Goal: Obtain resource: Download file/media

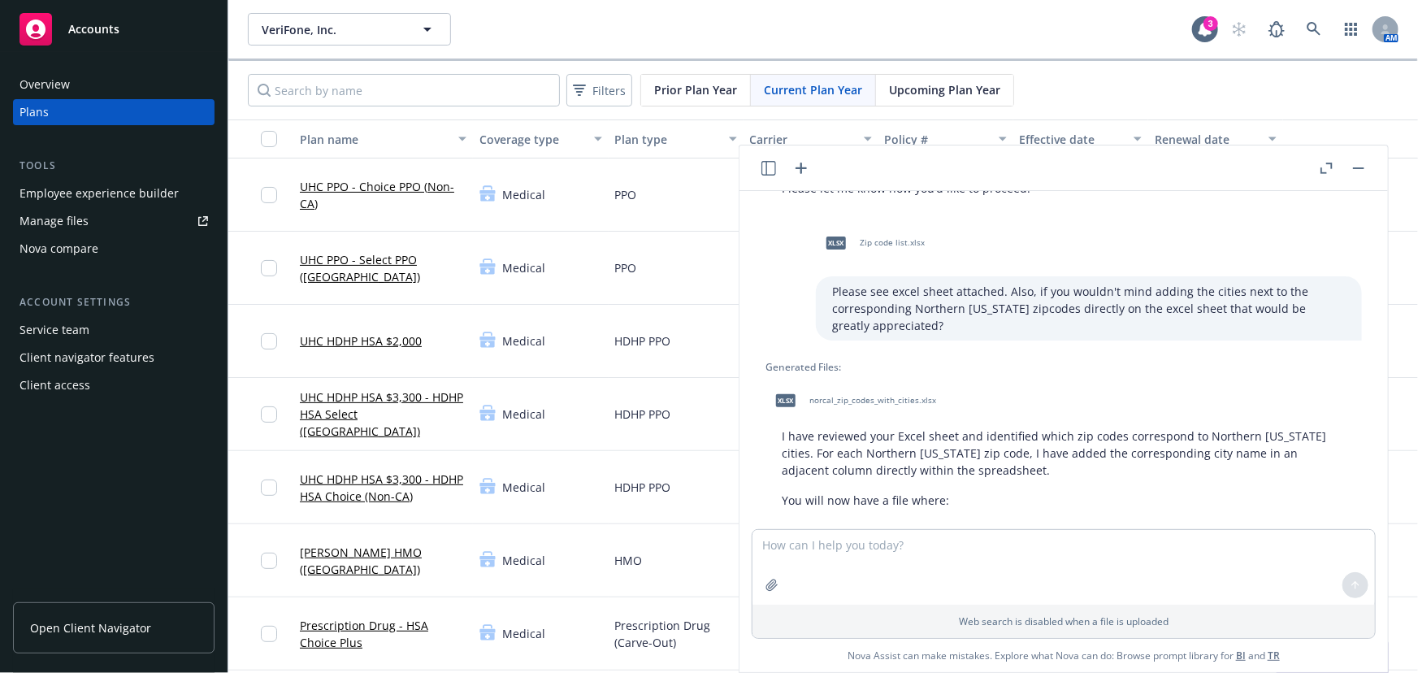
scroll to position [513, 0]
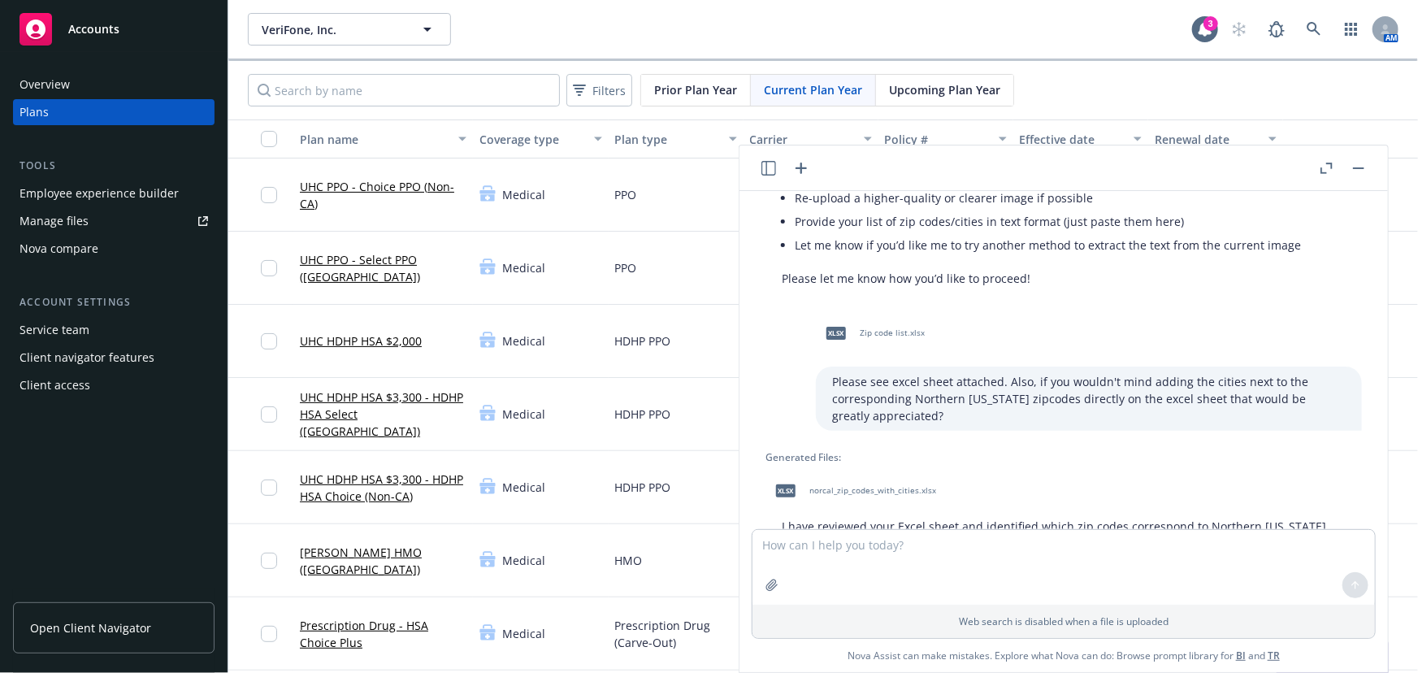
click at [851, 486] on span "norcal_zip_codes_with_cities.xlsx" at bounding box center [872, 490] width 127 height 11
